Goal: Check status: Check status

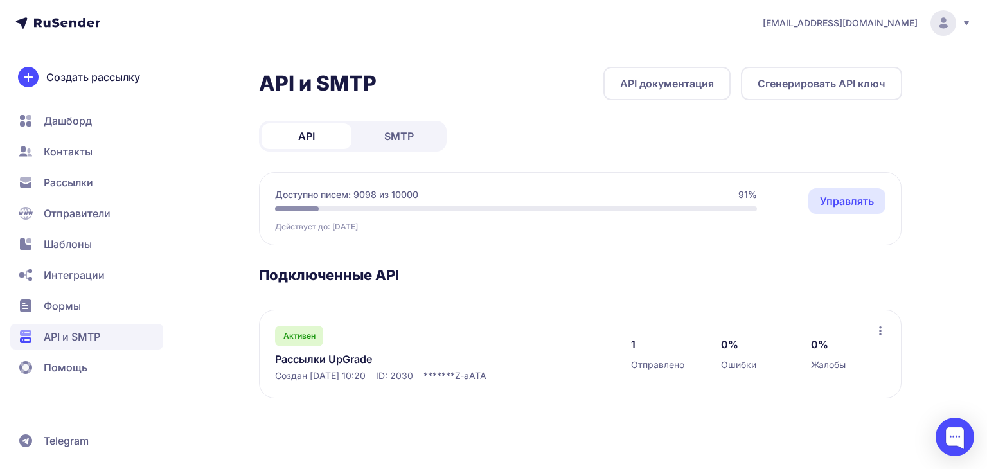
click at [385, 131] on span "SMTP" at bounding box center [399, 135] width 30 height 15
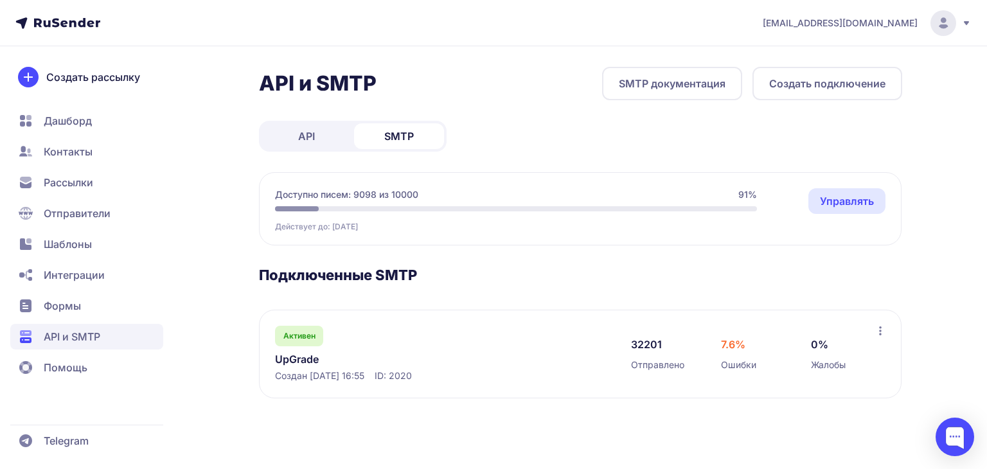
click at [309, 358] on link "UpGrade" at bounding box center [406, 358] width 263 height 15
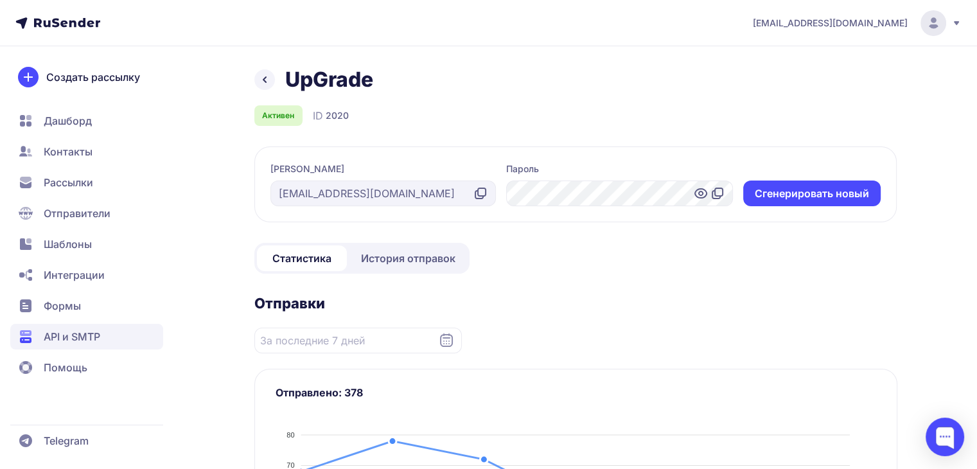
click at [367, 256] on span "История отправок" at bounding box center [408, 258] width 94 height 15
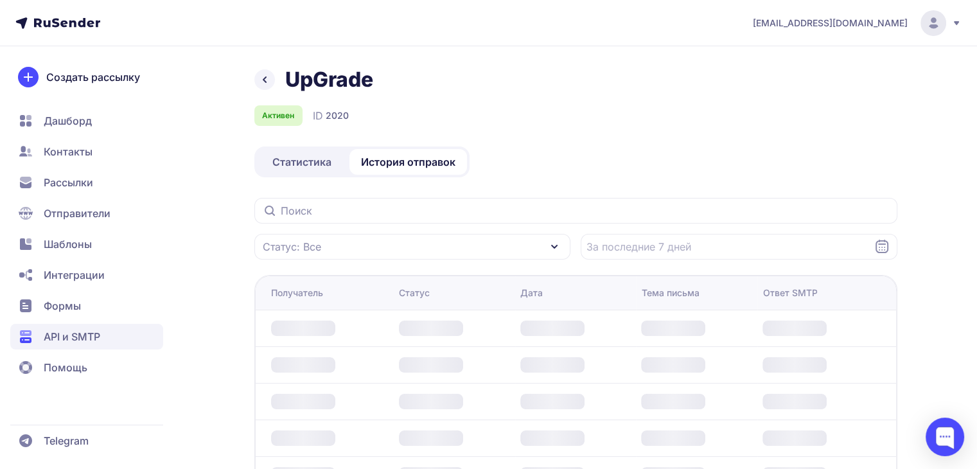
click at [342, 224] on div "Статус: Все" at bounding box center [575, 229] width 643 height 62
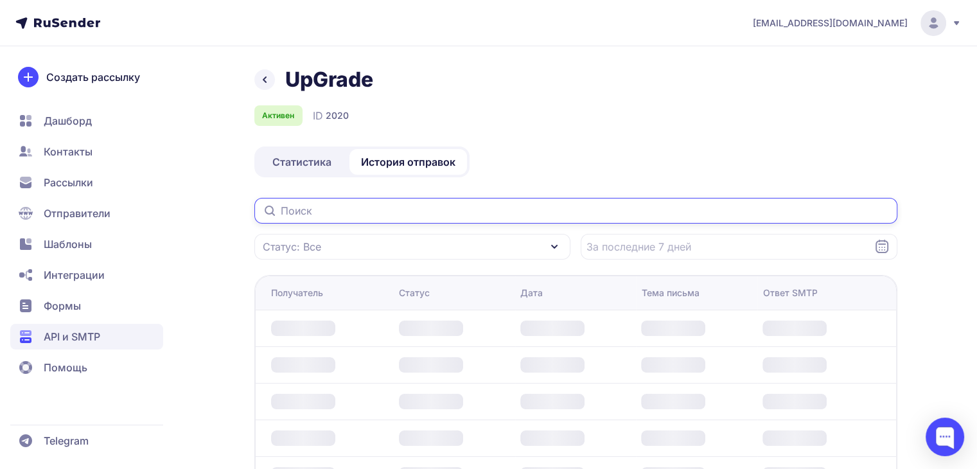
click at [339, 209] on input "text" at bounding box center [575, 211] width 643 height 26
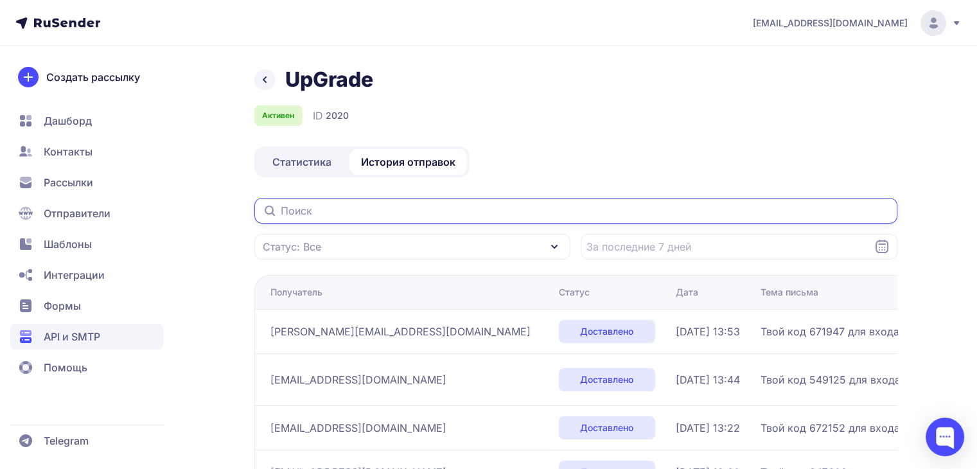
paste input "[EMAIL_ADDRESS][DOMAIN_NAME]"
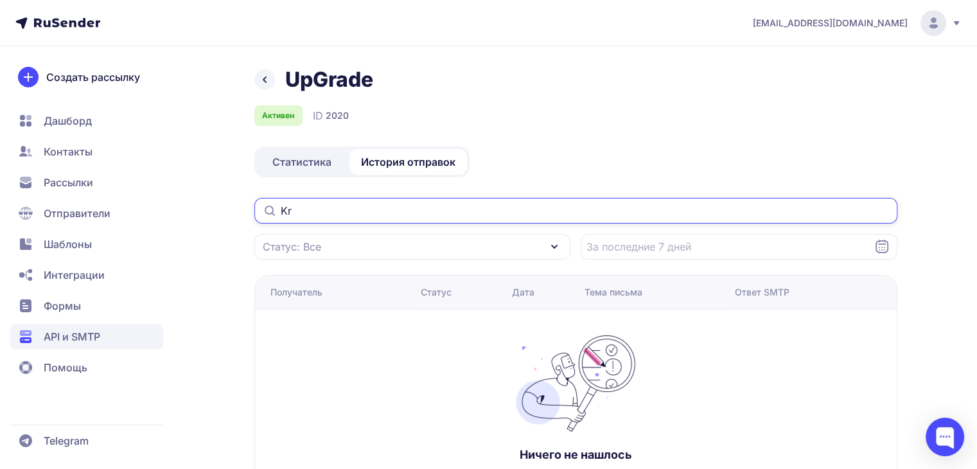
type input "K"
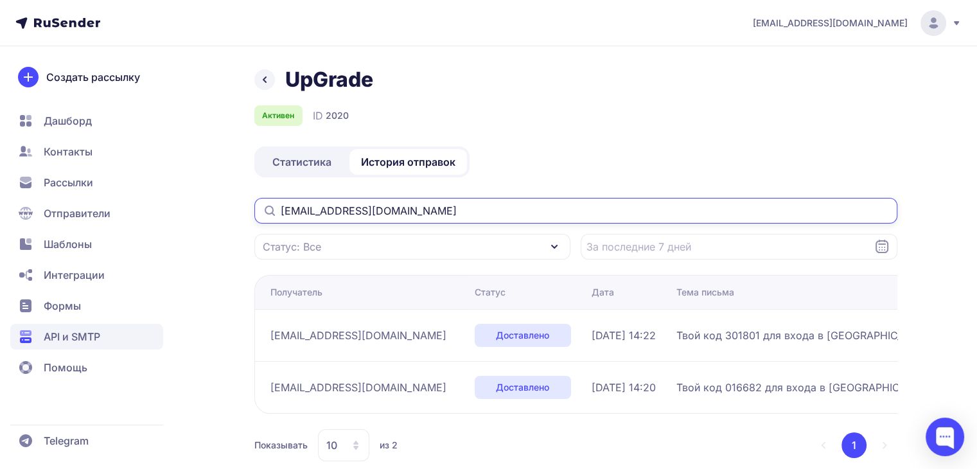
type input "[EMAIL_ADDRESS][DOMAIN_NAME]"
